Goal: Information Seeking & Learning: Learn about a topic

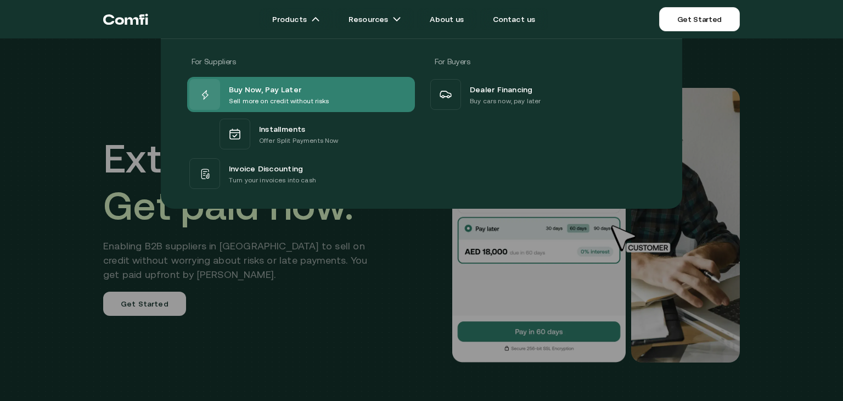
click at [254, 91] on span "Buy Now, Pay Later" at bounding box center [265, 88] width 72 height 13
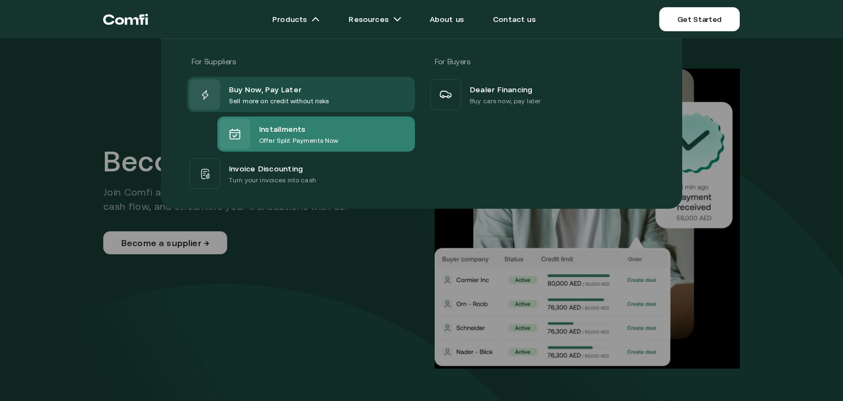
click at [349, 137] on div "Installments Offer Split Payments Now" at bounding box center [316, 133] width 198 height 35
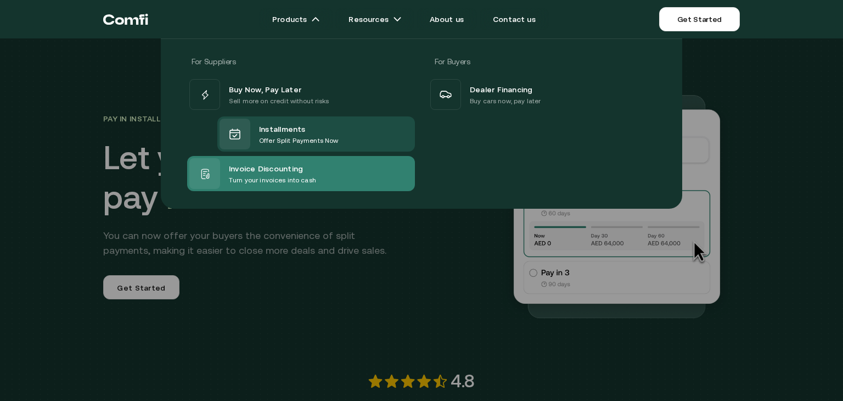
click at [271, 176] on p "Turn your invoices into cash" at bounding box center [272, 180] width 87 height 11
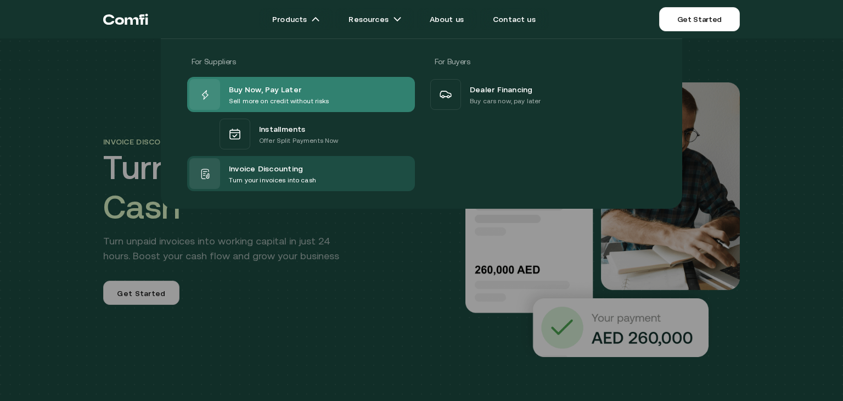
click at [290, 99] on p "Sell more on credit without risks" at bounding box center [279, 101] width 100 height 11
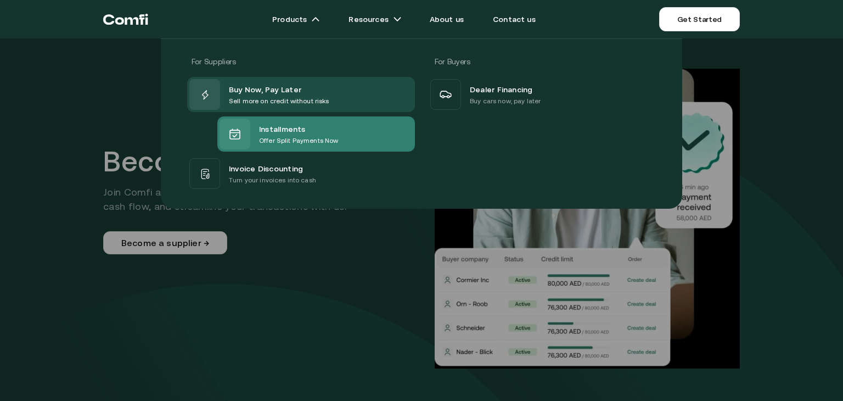
click at [275, 130] on span "Installments" at bounding box center [282, 128] width 47 height 13
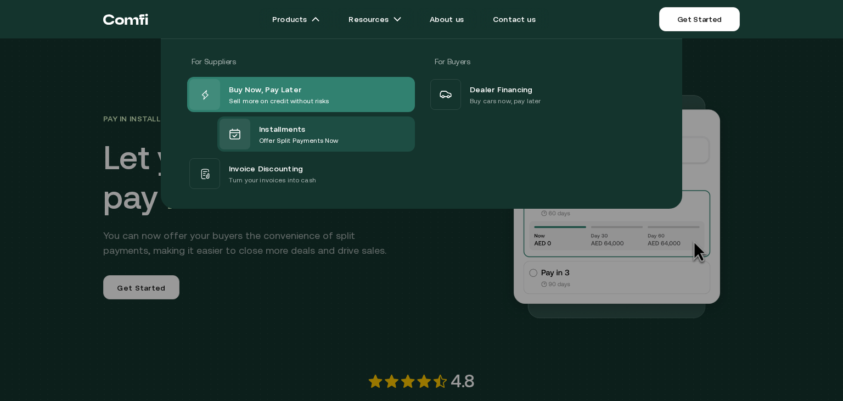
click at [279, 102] on p "Sell more on credit without risks" at bounding box center [279, 101] width 100 height 11
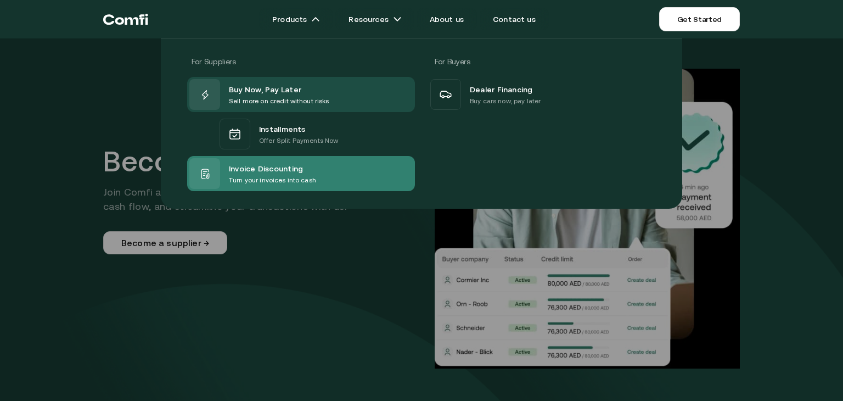
click at [261, 170] on span "Invoice Discounting" at bounding box center [266, 167] width 74 height 13
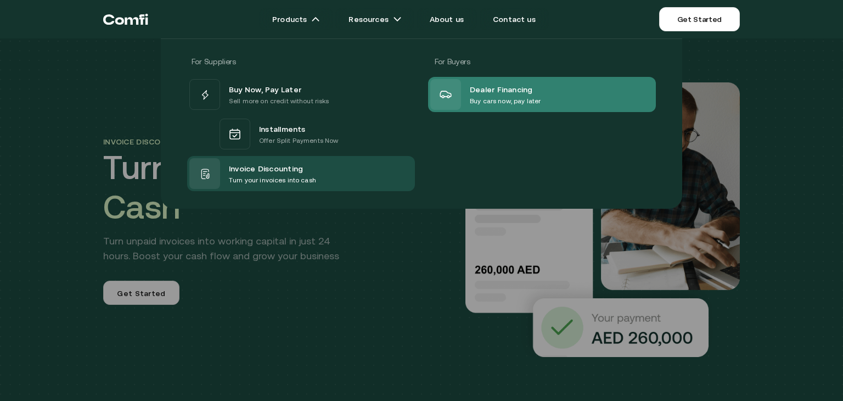
click at [478, 104] on p "Buy cars now, pay later" at bounding box center [505, 101] width 71 height 11
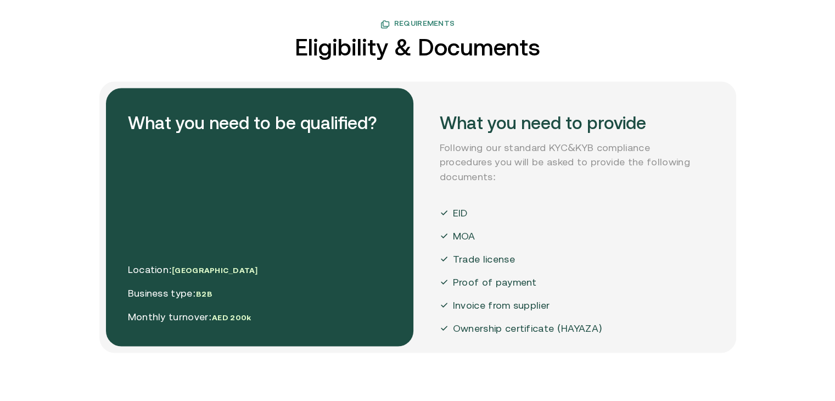
scroll to position [1921, 0]
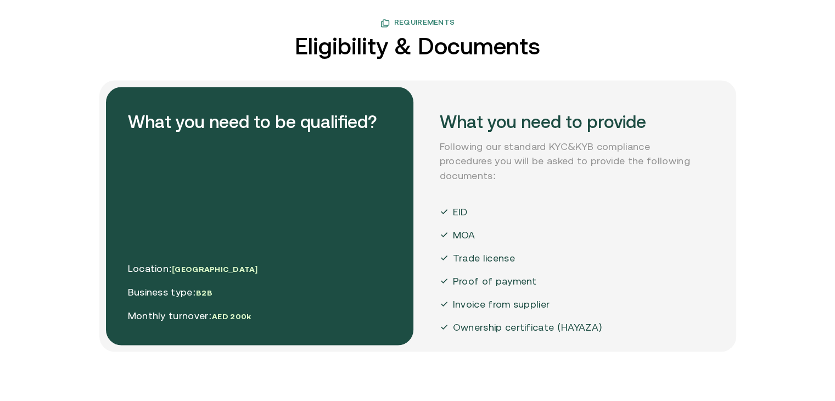
click at [570, 65] on div "Requirements Eligibility & Documents What you need to be qualified? Location: U…" at bounding box center [417, 183] width 659 height 335
click at [466, 47] on h2 "Eligibility & Documents" at bounding box center [417, 46] width 245 height 24
click at [356, 48] on h2 "Eligibility & Documents" at bounding box center [417, 46] width 245 height 24
